Goal: Communication & Community: Participate in discussion

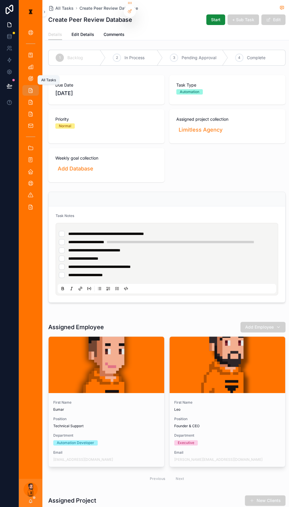
click at [29, 87] on icon "scrollable content" at bounding box center [31, 90] width 6 height 6
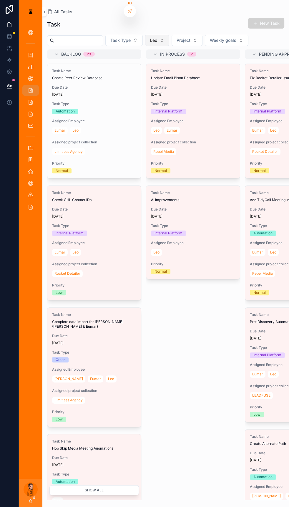
click at [157, 35] on button "Leo" at bounding box center [157, 40] width 24 height 11
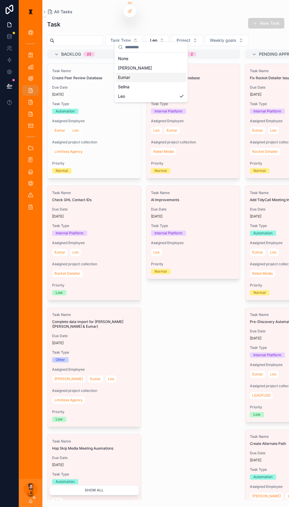
click at [134, 73] on div "Eumar" at bounding box center [151, 77] width 71 height 9
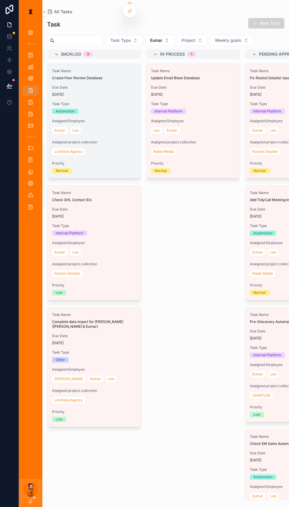
click at [92, 140] on span "Assigned project collection" at bounding box center [94, 142] width 84 height 5
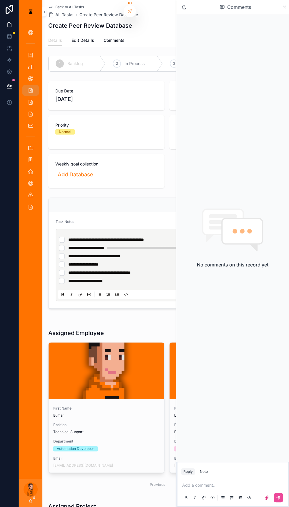
drag, startPoint x: 212, startPoint y: 486, endPoint x: 212, endPoint y: 480, distance: 6.5
click at [212, 485] on div "Add a comment..." at bounding box center [232, 490] width 103 height 25
click at [212, 482] on p "scrollable content" at bounding box center [233, 485] width 103 height 6
click at [282, 495] on button "scrollable content" at bounding box center [278, 497] width 9 height 9
click at [130, 88] on span "Due Date" at bounding box center [106, 91] width 102 height 6
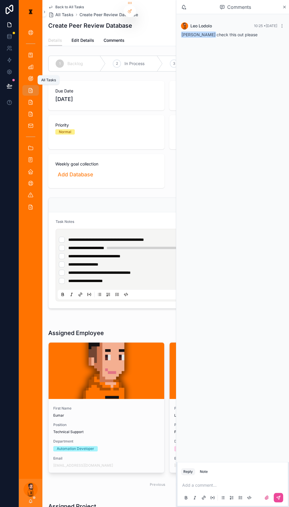
click at [26, 86] on div "All Tasks" at bounding box center [30, 90] width 9 height 9
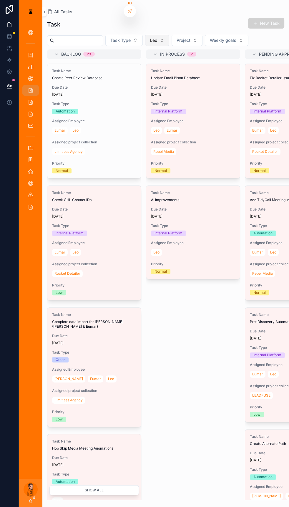
click at [150, 37] on span "Leo" at bounding box center [153, 40] width 7 height 6
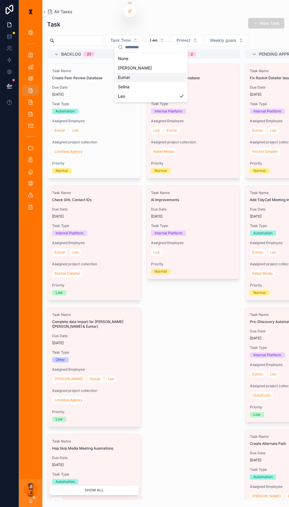
drag, startPoint x: 132, startPoint y: 64, endPoint x: 129, endPoint y: 74, distance: 9.5
click at [129, 74] on div "None [PERSON_NAME] [PERSON_NAME]" at bounding box center [151, 77] width 71 height 47
click at [129, 74] on div "Eumar" at bounding box center [151, 77] width 71 height 9
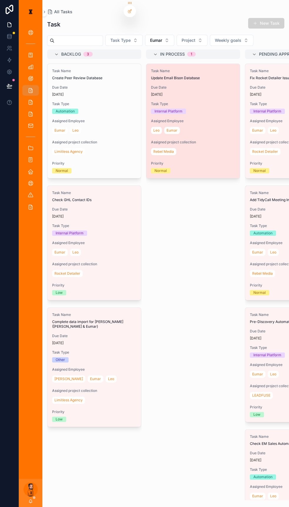
click at [177, 92] on div "[DATE]" at bounding box center [193, 94] width 84 height 5
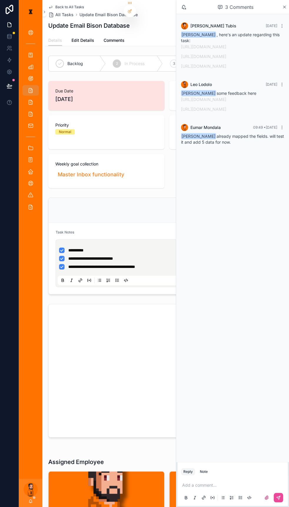
drag, startPoint x: 223, startPoint y: 156, endPoint x: 244, endPoint y: 169, distance: 24.9
click at [244, 153] on div "[PERSON_NAME] [DATE] [PERSON_NAME] , here's an update regarding this task: [URL…" at bounding box center [232, 83] width 113 height 139
drag, startPoint x: 244, startPoint y: 164, endPoint x: 222, endPoint y: 156, distance: 23.2
click at [222, 145] on div "[PERSON_NAME] already mapped the fields. will test it and add 5 data for now." at bounding box center [232, 139] width 103 height 12
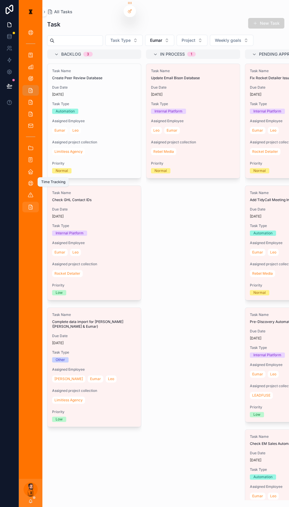
click at [28, 204] on icon "scrollable content" at bounding box center [31, 207] width 6 height 6
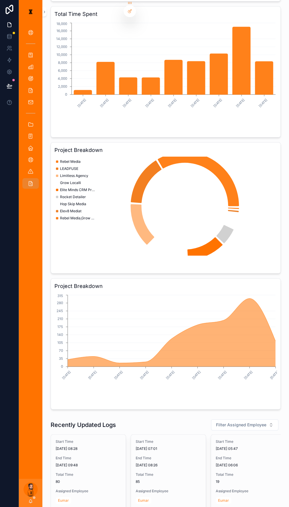
click at [24, 498] on div "[PERSON_NAME]" at bounding box center [31, 492] width 24 height 28
click at [28, 503] on icon "scrollable content" at bounding box center [30, 500] width 5 height 5
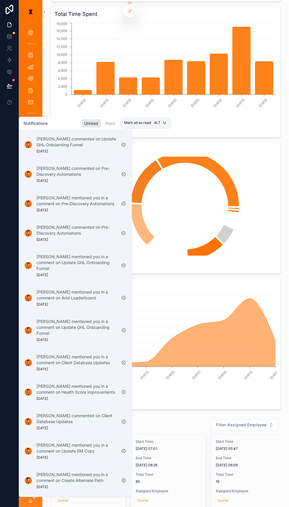
click at [120, 122] on div "scrollable content" at bounding box center [123, 122] width 7 height 7
click at [103, 123] on div "Read" at bounding box center [110, 123] width 15 height 8
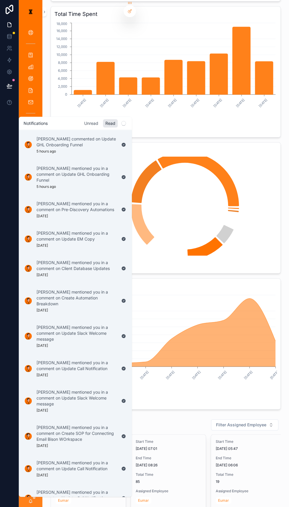
click at [82, 120] on div "Unread" at bounding box center [91, 123] width 19 height 8
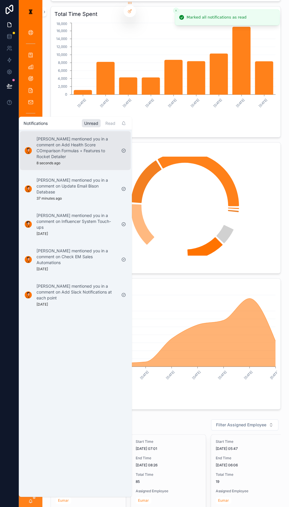
click at [87, 147] on p "[PERSON_NAME] mentioned you in a comment on Add Health Score COmparison Formula…" at bounding box center [76, 148] width 80 height 24
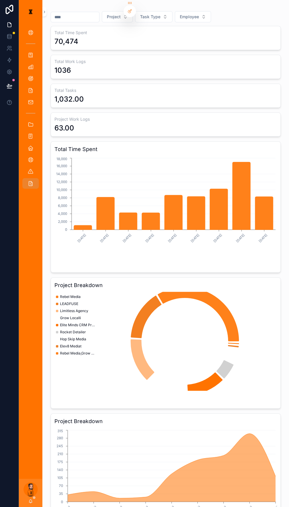
click at [29, 499] on div "[PERSON_NAME]" at bounding box center [31, 492] width 24 height 28
click at [28, 501] on icon "scrollable content" at bounding box center [30, 500] width 5 height 5
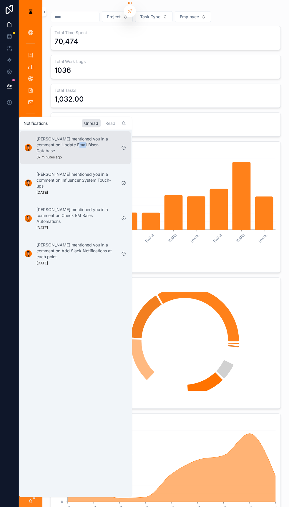
drag, startPoint x: 71, startPoint y: 141, endPoint x: 76, endPoint y: 141, distance: 5.3
click at [76, 141] on p "[PERSON_NAME] mentioned you in a comment on Update Email Bison Database" at bounding box center [76, 145] width 80 height 18
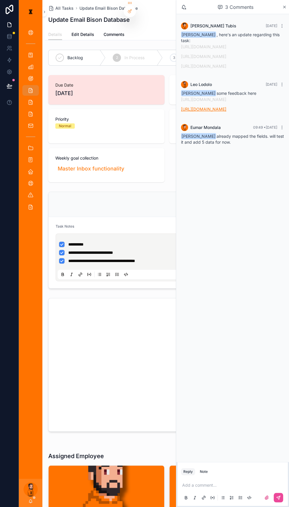
click at [226, 112] on link "[URL][DOMAIN_NAME]" at bounding box center [203, 109] width 45 height 5
click at [29, 87] on icon "scrollable content" at bounding box center [31, 90] width 6 height 6
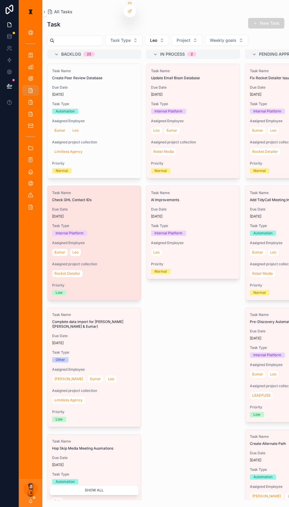
click at [103, 214] on div "[DATE]" at bounding box center [94, 216] width 84 height 5
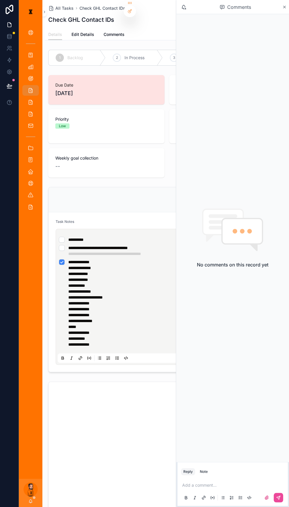
click at [219, 482] on p "scrollable content" at bounding box center [233, 485] width 103 height 6
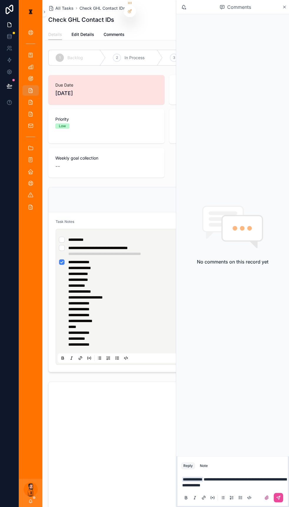
click at [276, 493] on div "scrollable content" at bounding box center [272, 497] width 24 height 9
click at [280, 496] on icon "scrollable content" at bounding box center [279, 498] width 4 height 4
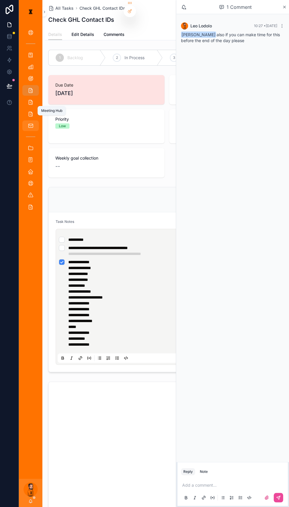
click at [28, 123] on icon "scrollable content" at bounding box center [31, 126] width 6 height 6
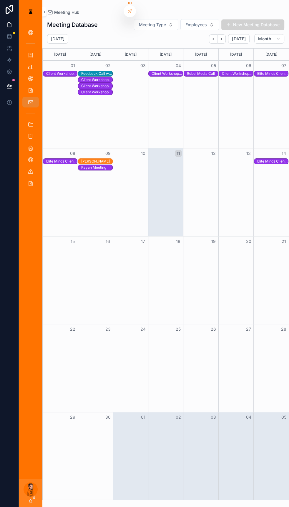
click at [103, 158] on div "[PERSON_NAME]" at bounding box center [95, 161] width 34 height 6
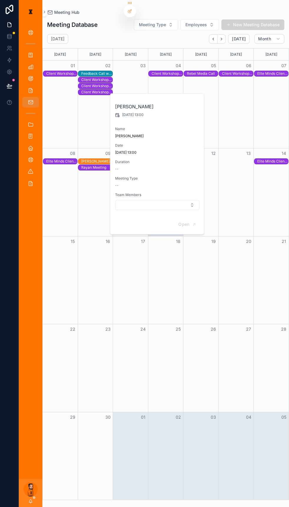
click at [102, 165] on div "Rayan Meeting" at bounding box center [96, 167] width 31 height 5
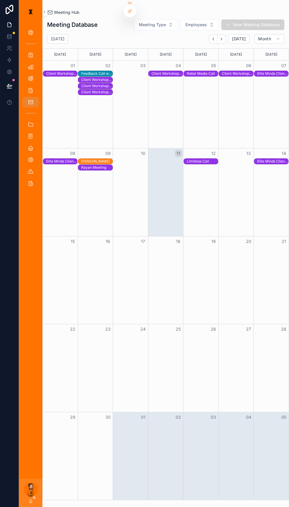
drag, startPoint x: 176, startPoint y: 217, endPoint x: 119, endPoint y: 170, distance: 73.8
click at [176, 217] on div "Month View" at bounding box center [165, 191] width 35 height 87
click at [97, 165] on div "Rayan Meeting" at bounding box center [96, 167] width 31 height 5
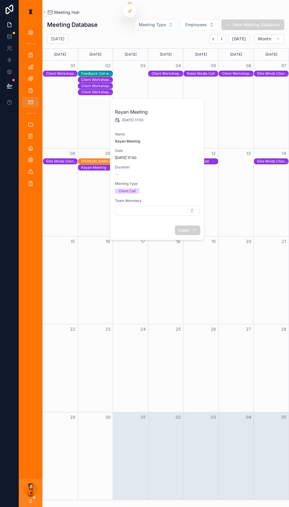
click at [179, 225] on button "Open" at bounding box center [187, 230] width 26 height 10
